Goal: Task Accomplishment & Management: Use online tool/utility

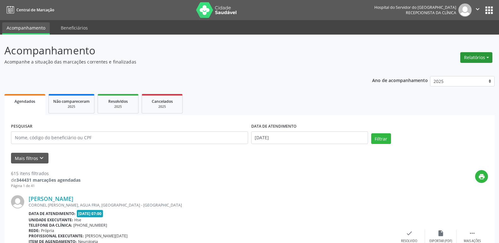
click at [471, 59] on button "Relatórios" at bounding box center [476, 57] width 32 height 11
click at [460, 71] on link "Agendamentos" at bounding box center [459, 71] width 68 height 9
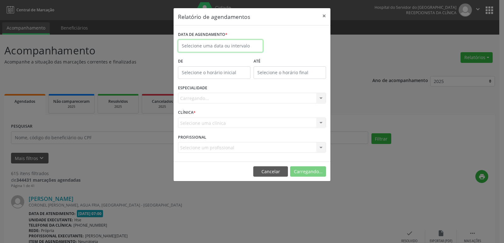
click at [208, 49] on input "text" at bounding box center [220, 46] width 85 height 13
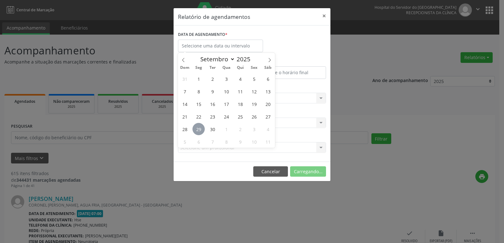
click at [196, 131] on span "29" at bounding box center [198, 129] width 12 height 12
type input "[DATE]"
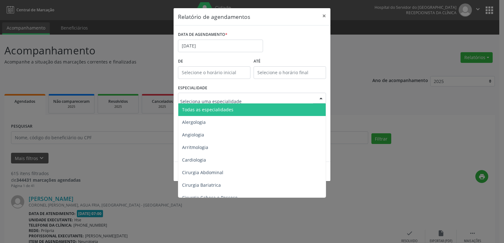
click at [211, 110] on span "Todas as especialidades" at bounding box center [207, 110] width 51 height 6
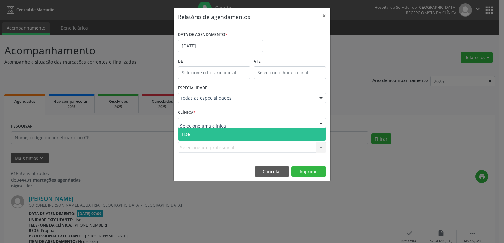
click at [201, 134] on span "Hse" at bounding box center [251, 134] width 147 height 13
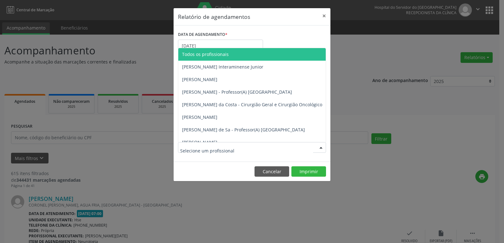
click at [212, 55] on span "Todos os profissionais" at bounding box center [205, 54] width 47 height 6
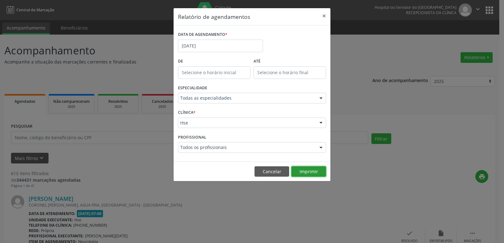
click at [304, 173] on button "Imprimir" at bounding box center [308, 172] width 35 height 11
